Goal: Task Accomplishment & Management: Manage account settings

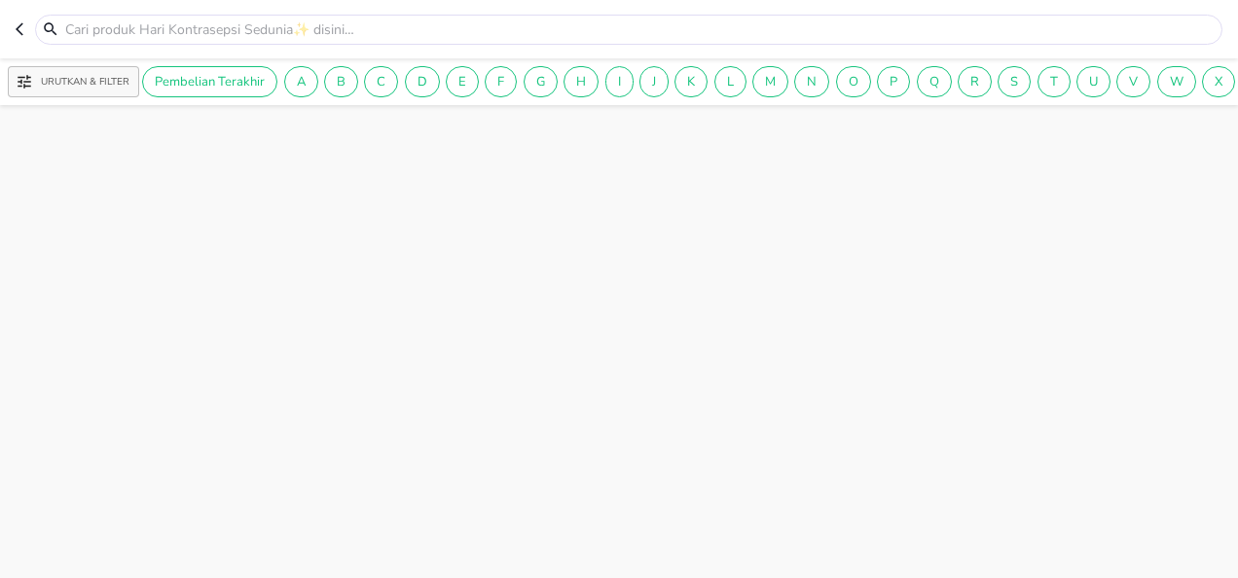
scroll to position [1680, 0]
